Goal: Information Seeking & Learning: Obtain resource

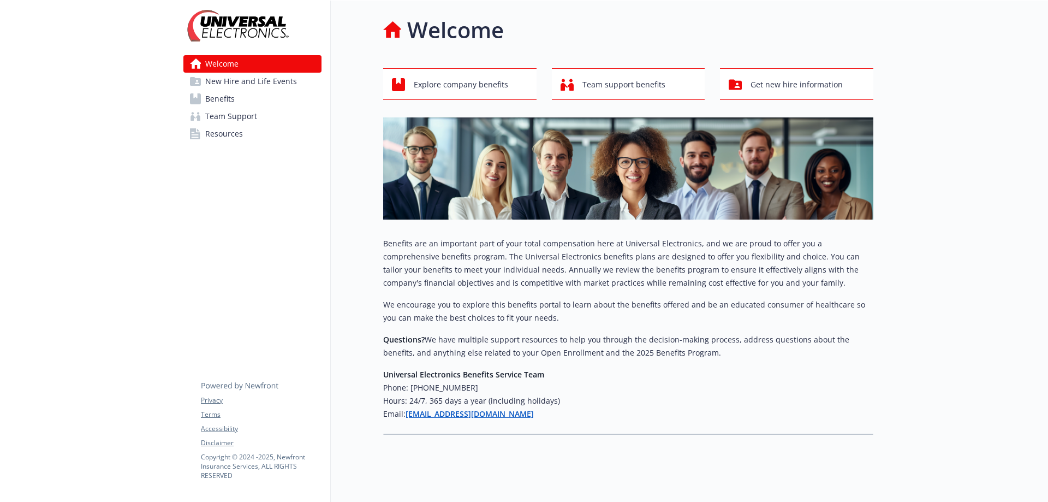
click at [229, 138] on span "Resources" at bounding box center [224, 133] width 38 height 17
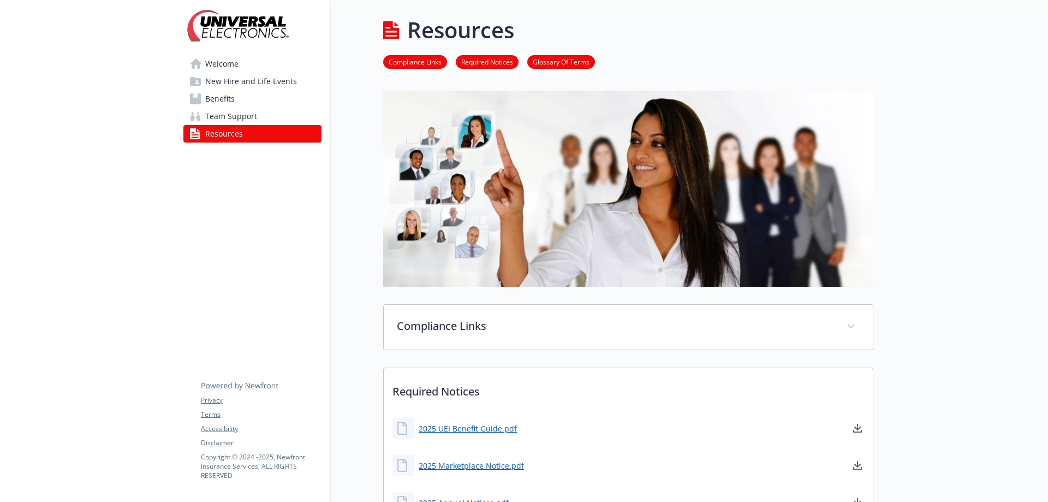
scroll to position [55, 0]
